Goal: Transaction & Acquisition: Purchase product/service

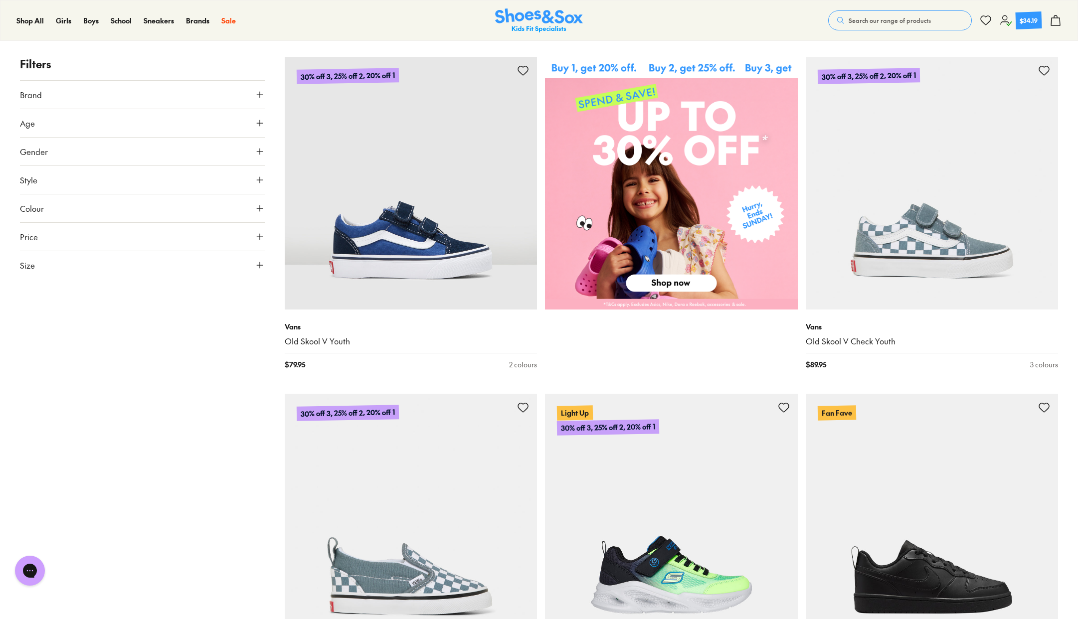
scroll to position [449, 0]
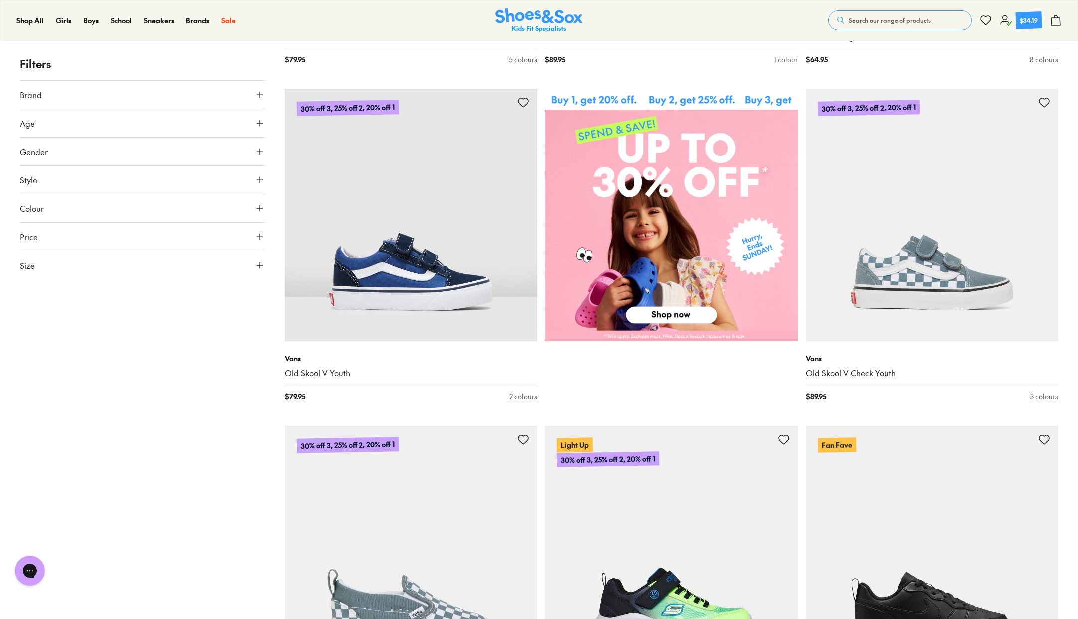
click at [262, 266] on icon at bounding box center [260, 265] width 10 height 10
click at [222, 293] on button "US" at bounding box center [223, 294] width 80 height 18
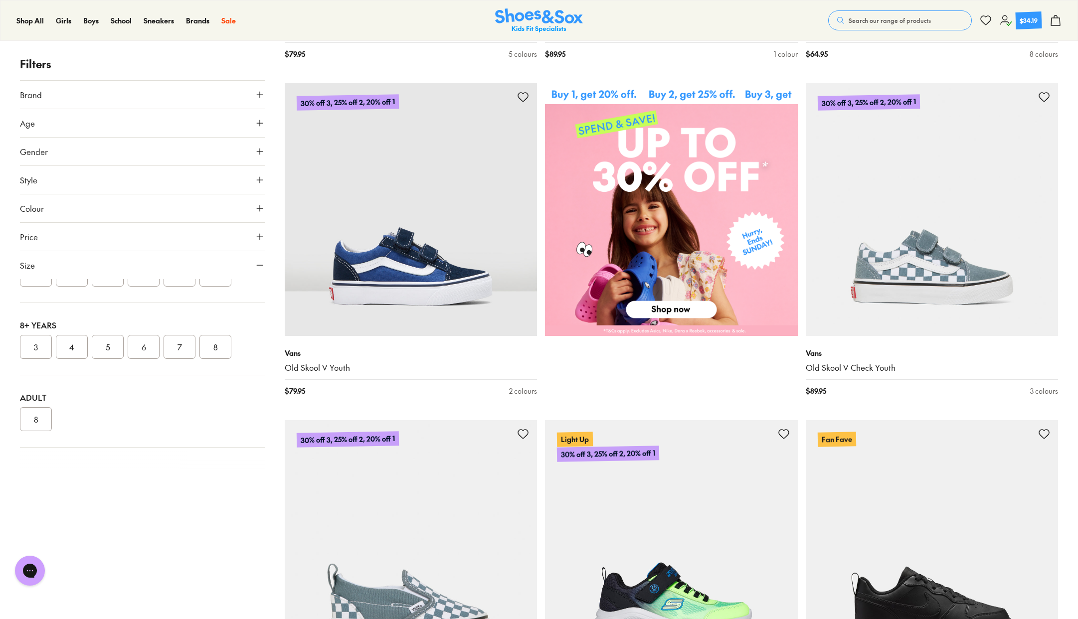
scroll to position [452, 0]
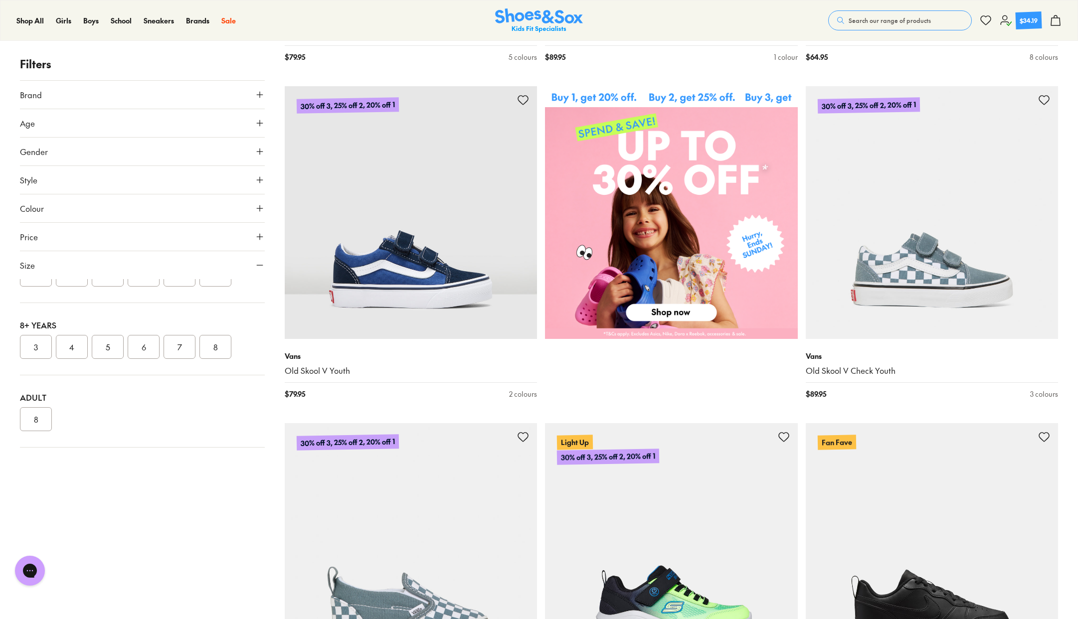
click at [147, 347] on button "6" at bounding box center [144, 347] width 32 height 24
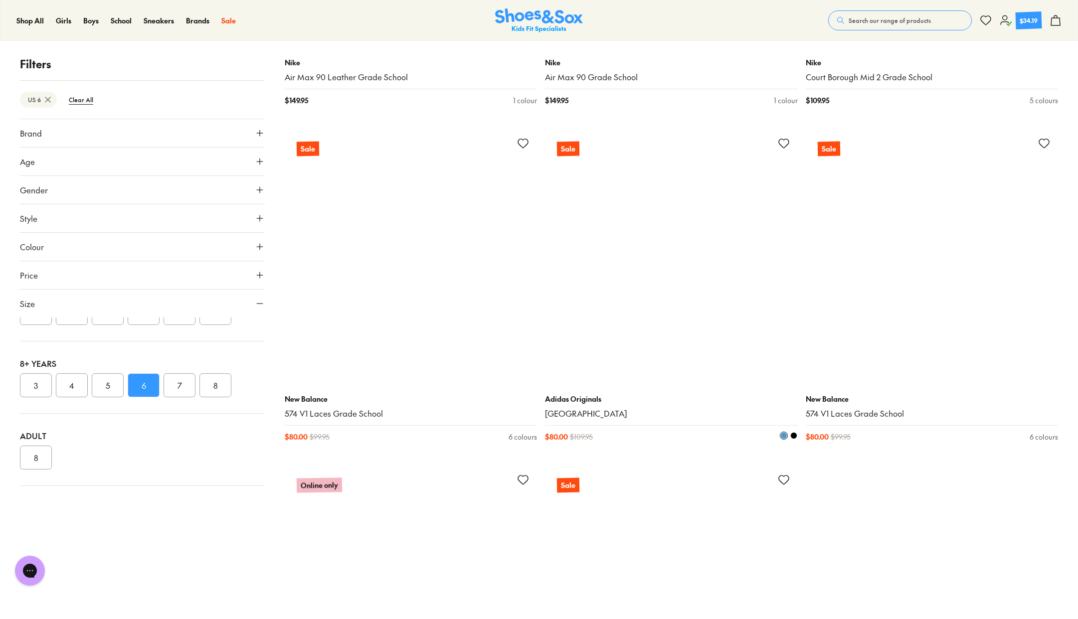
scroll to position [3130, 0]
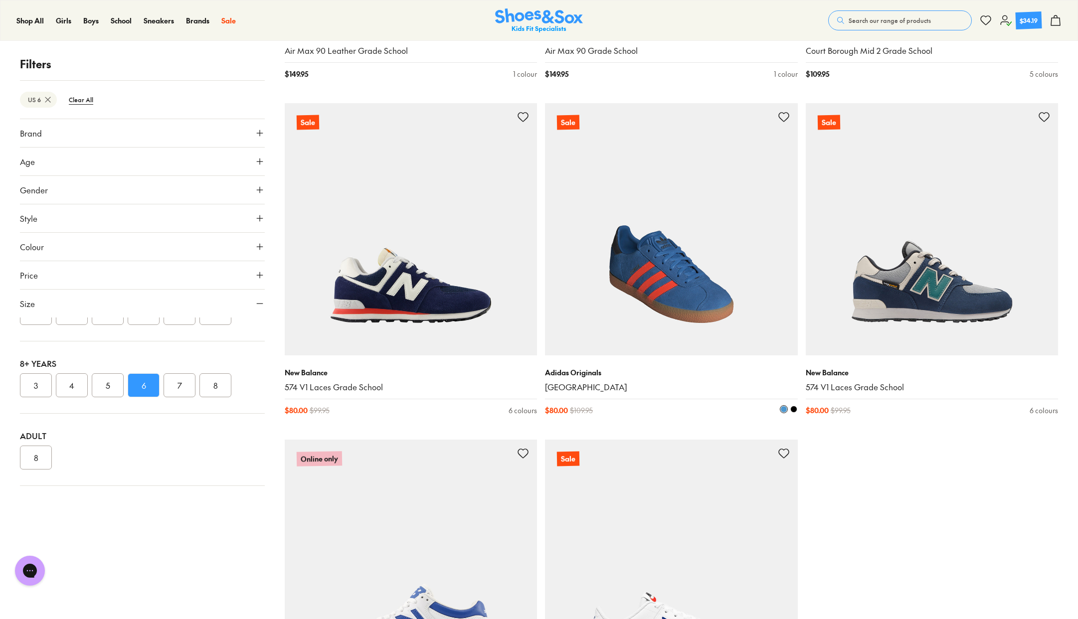
click at [676, 280] on img at bounding box center [671, 229] width 253 height 253
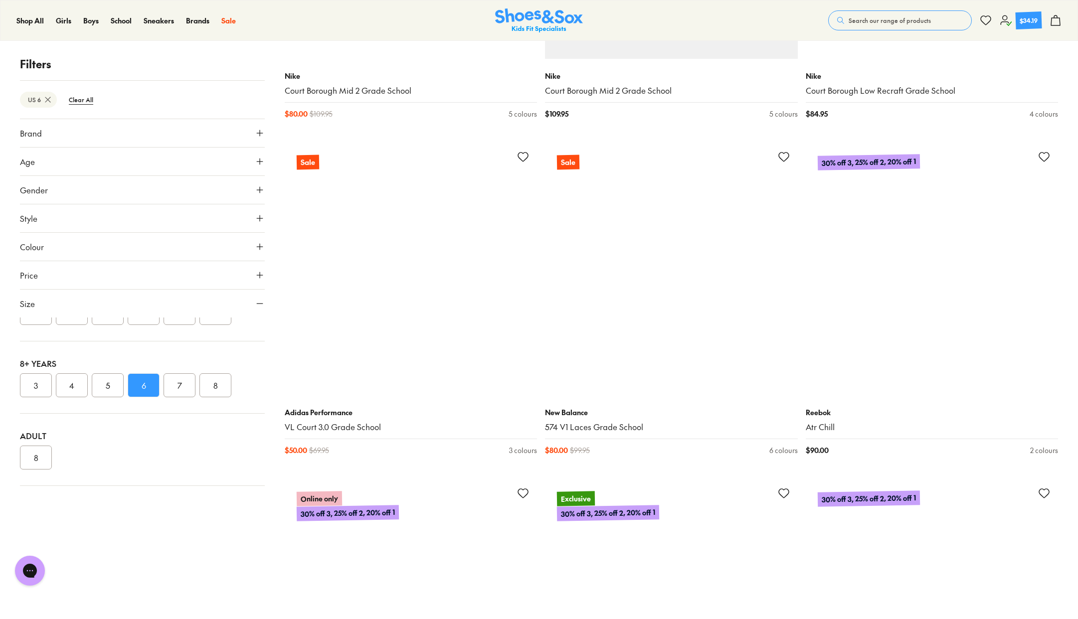
scroll to position [5088, 0]
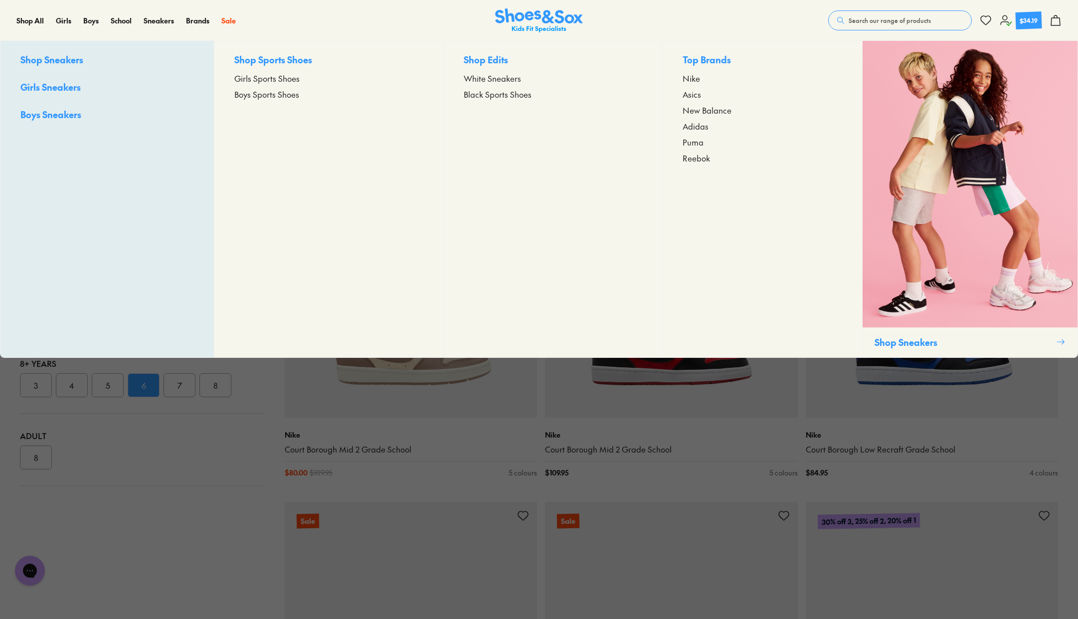
click at [275, 95] on span "Boys Sports Shoes" at bounding box center [266, 94] width 65 height 12
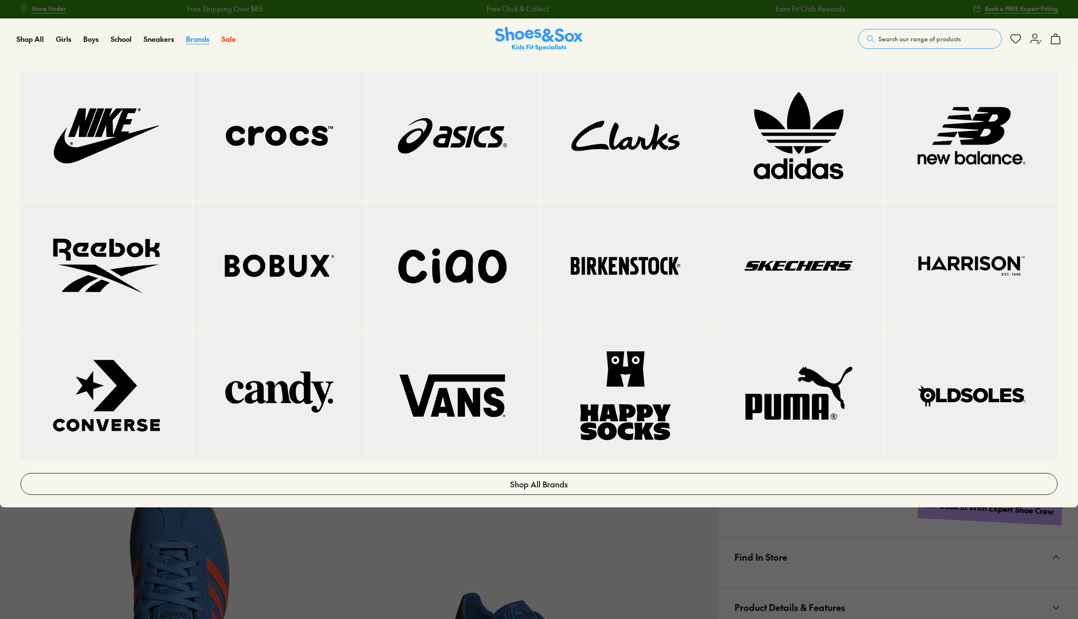
scroll to position [1, 0]
select select "*"
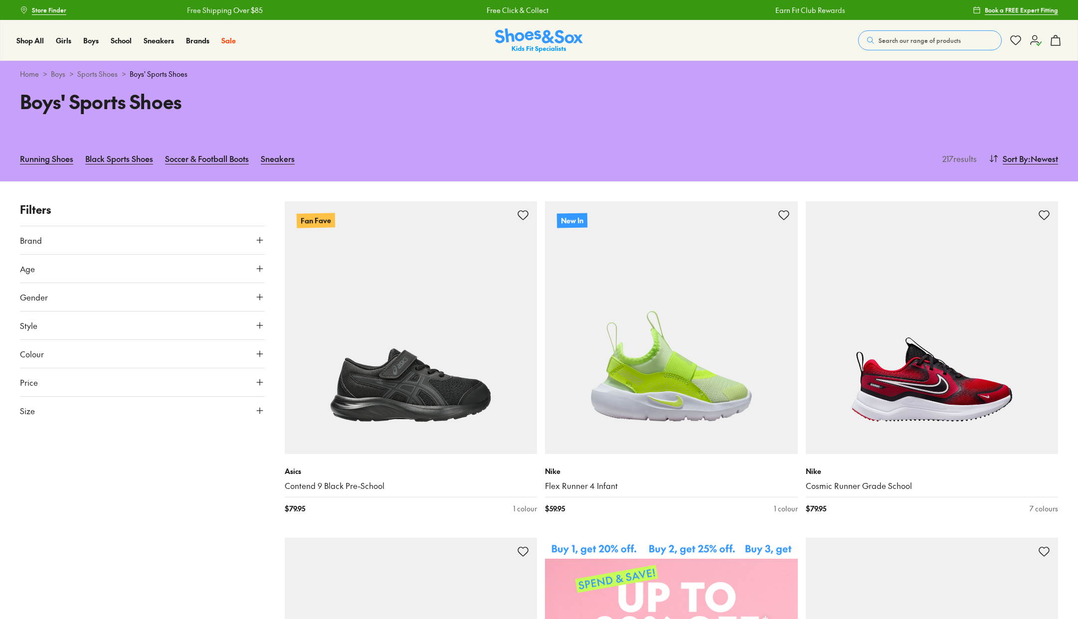
click at [260, 411] on use at bounding box center [260, 411] width 6 height 6
drag, startPoint x: 214, startPoint y: 438, endPoint x: 214, endPoint y: 455, distance: 17.0
click at [214, 438] on button "US" at bounding box center [223, 440] width 80 height 18
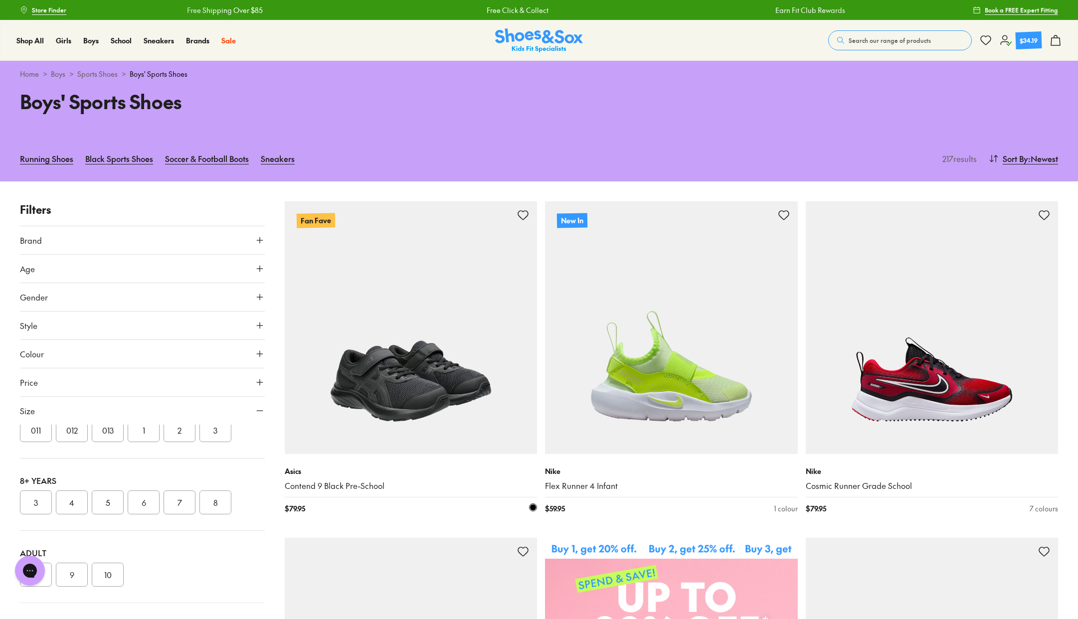
drag, startPoint x: 144, startPoint y: 511, endPoint x: 471, endPoint y: 447, distance: 332.7
click at [144, 511] on button "6" at bounding box center [144, 503] width 32 height 24
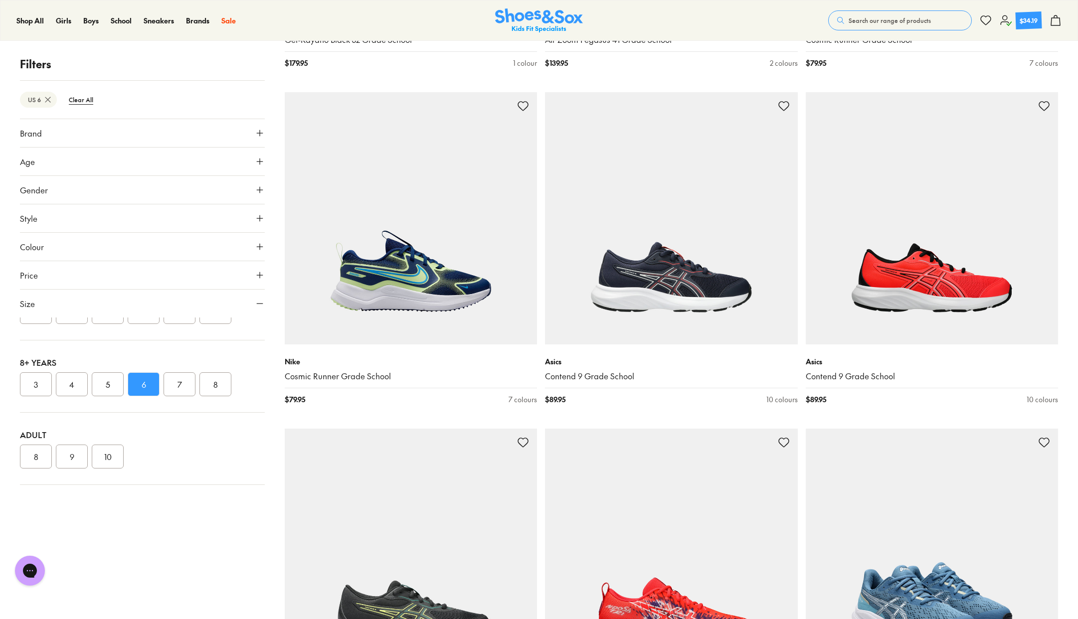
scroll to position [1533, 0]
